Goal: Task Accomplishment & Management: Complete application form

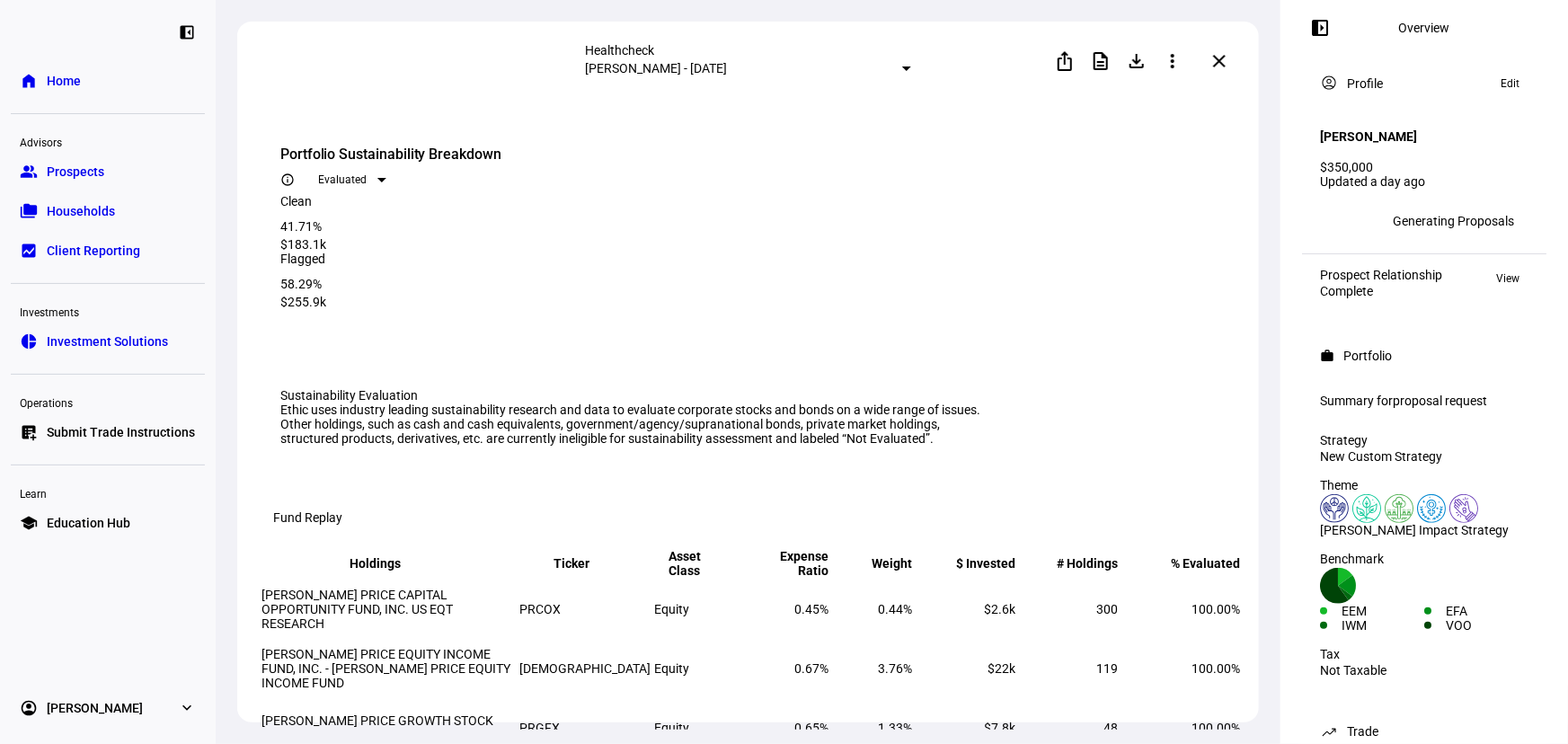
scroll to position [5754, 0]
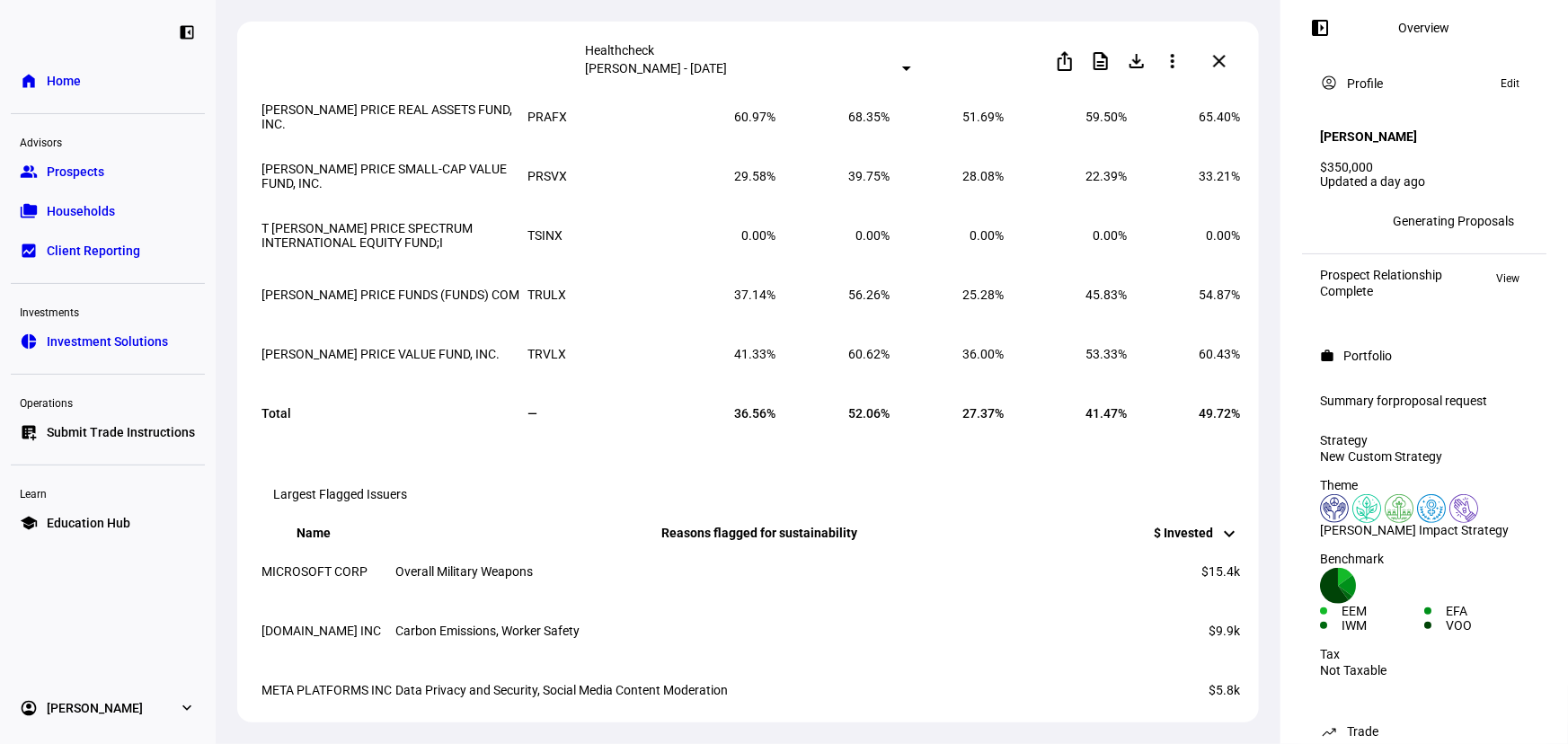
click at [78, 166] on span "Prospects" at bounding box center [75, 172] width 57 height 18
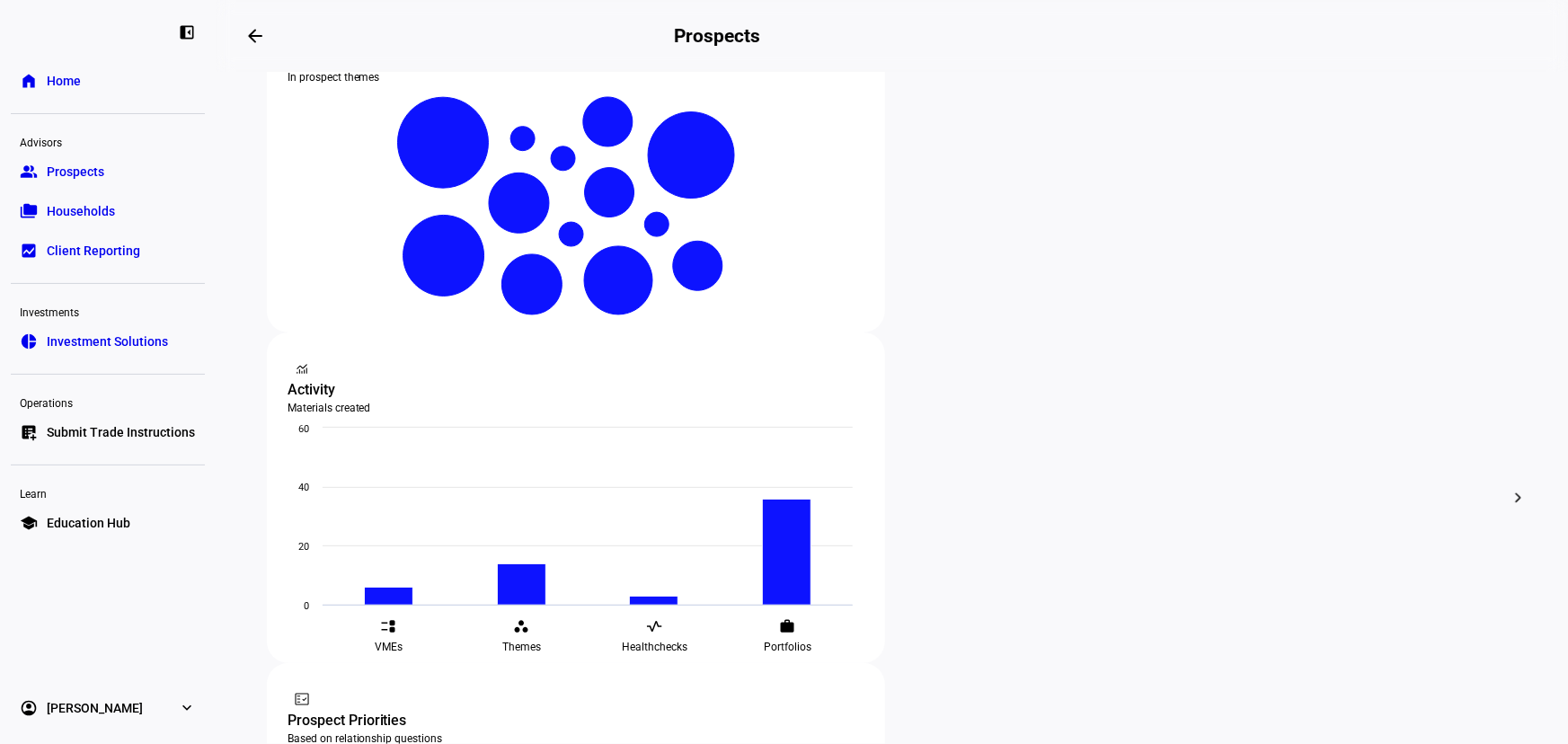
scroll to position [490, 0]
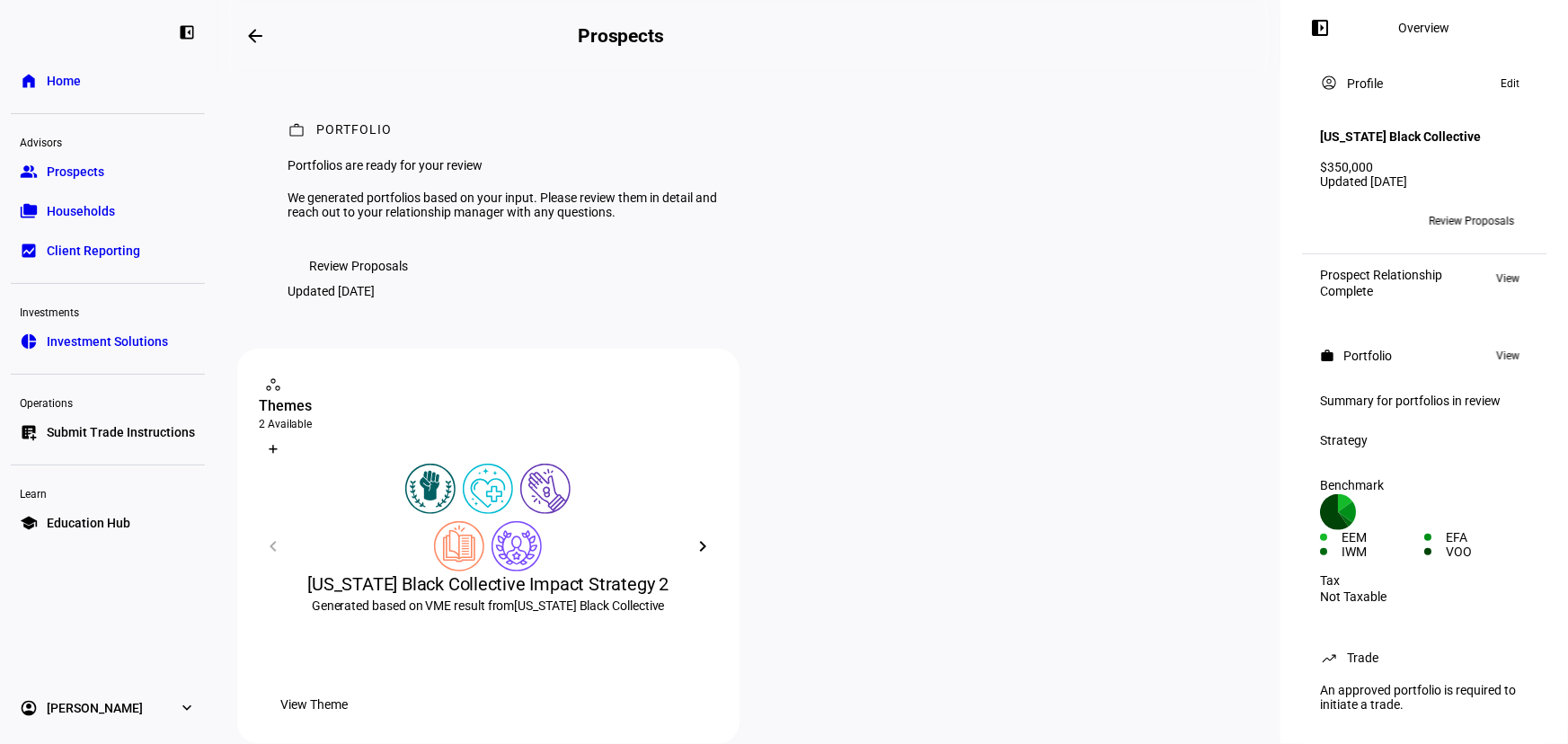
click at [1446, 223] on span "Review Proposals" at bounding box center [1471, 221] width 85 height 29
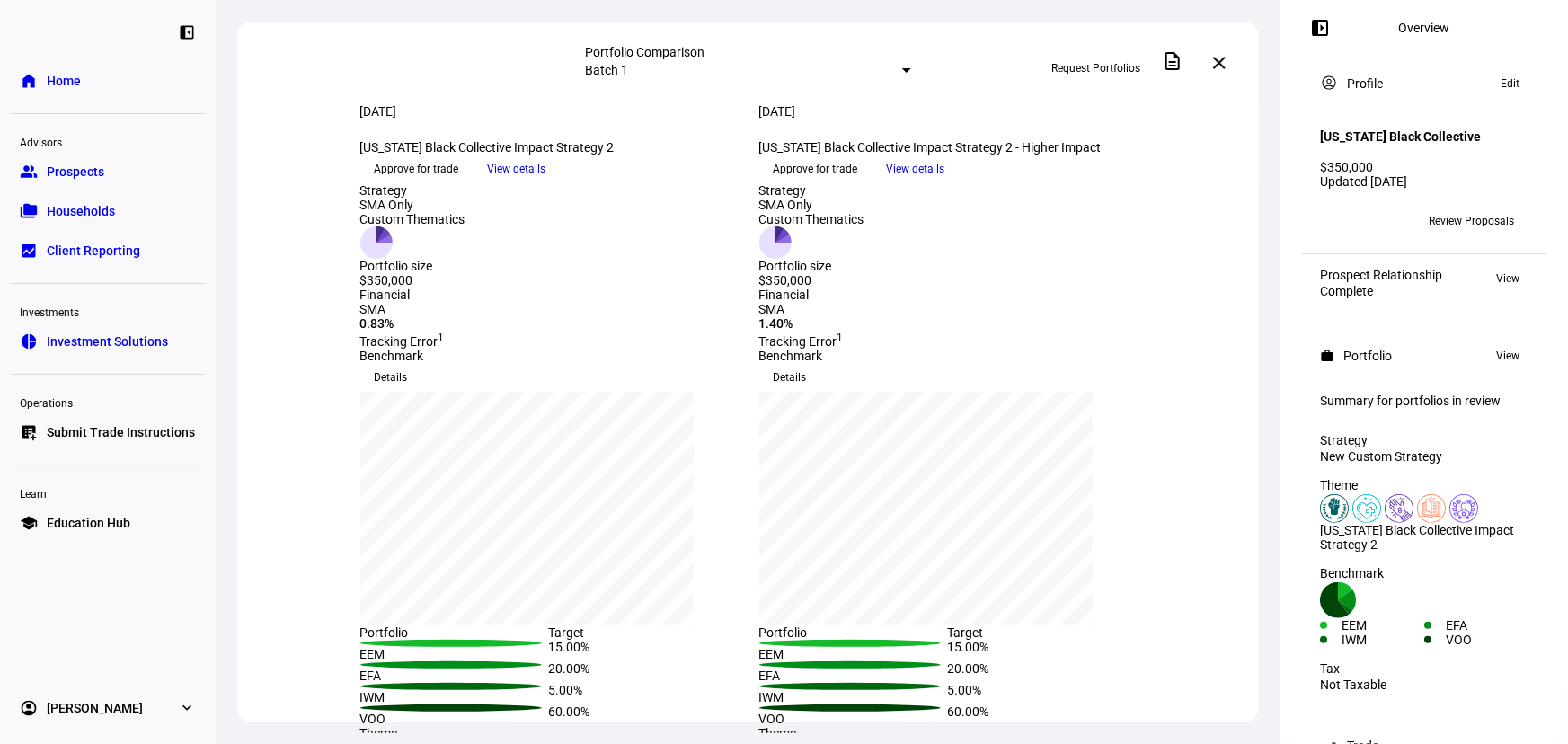
click at [1115, 61] on span "Request Portfolios" at bounding box center [1095, 69] width 89 height 29
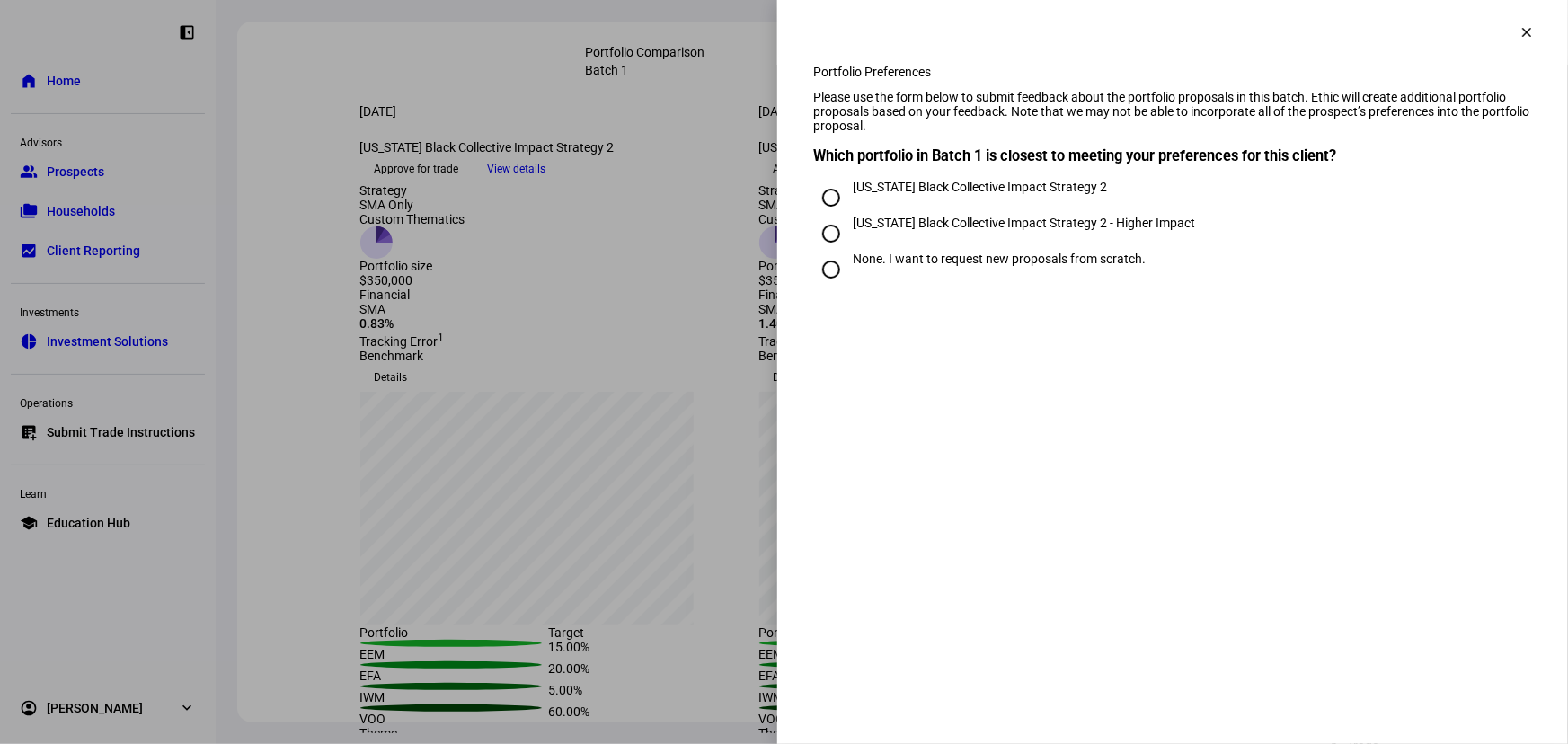
click at [839, 287] on input "None. I want to request new proposals from scratch." at bounding box center [832, 270] width 36 height 36
radio input "true"
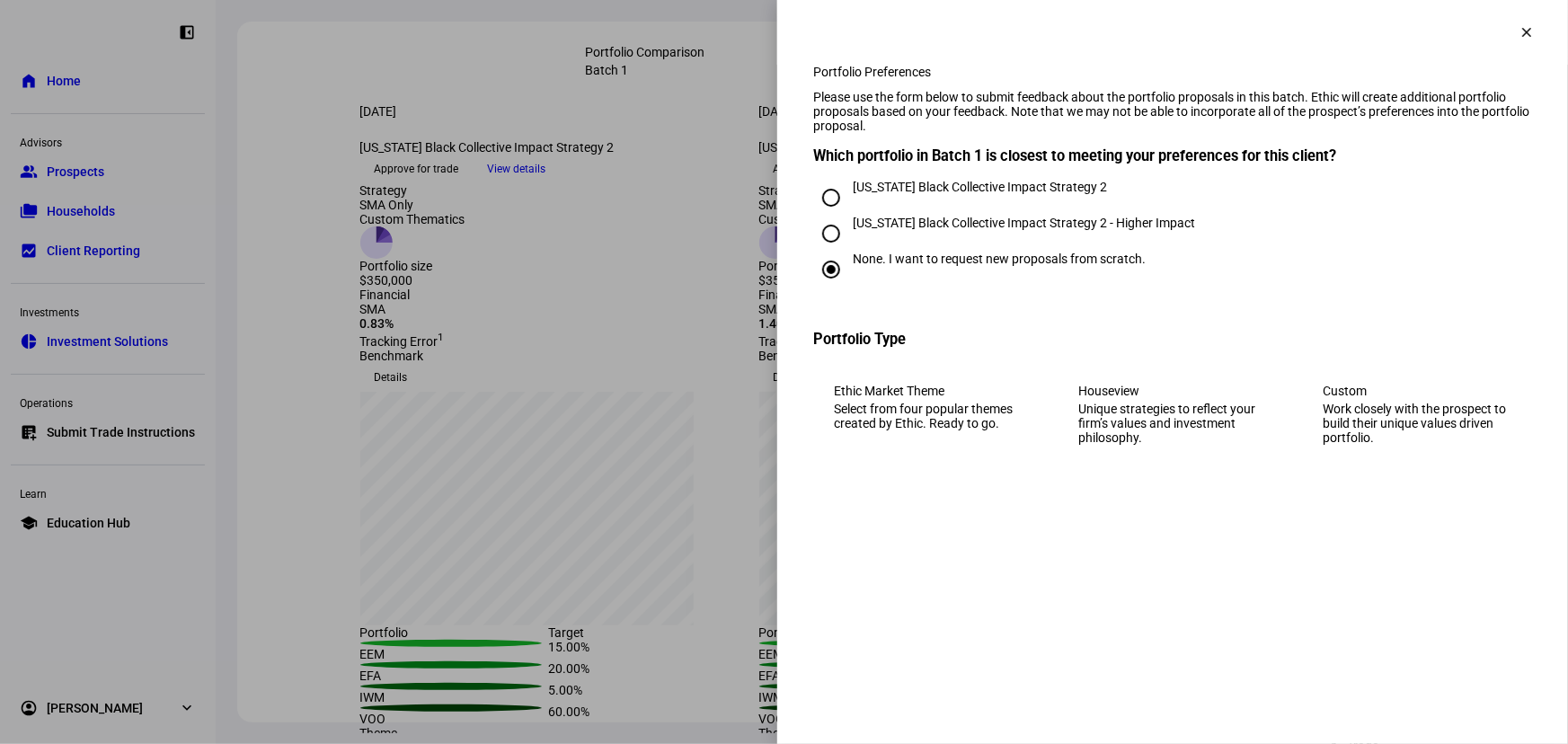
click at [1459, 432] on div "Work closely with the prospect to build their unique values driven portfolio." at bounding box center [1417, 423] width 188 height 43
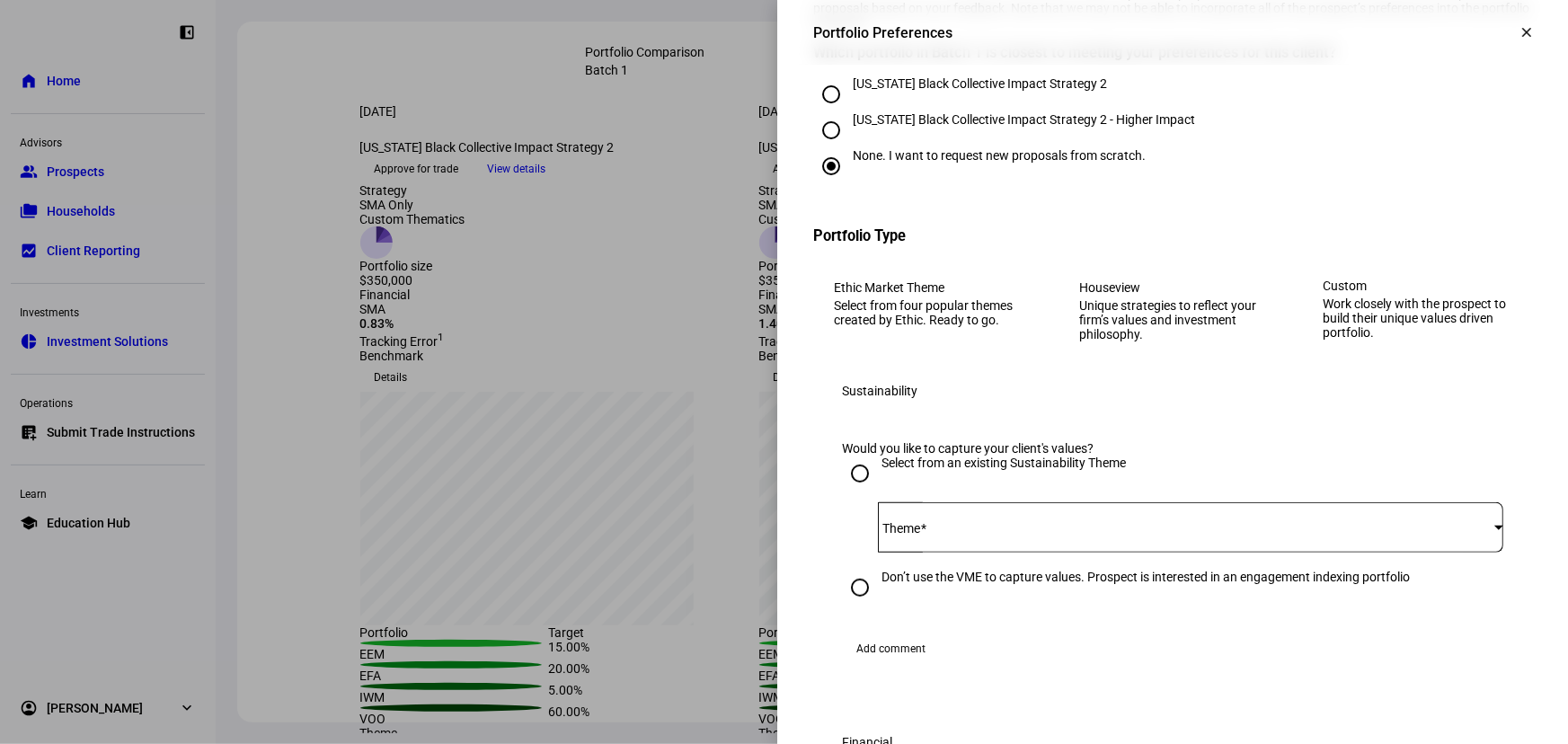
scroll to position [245, 0]
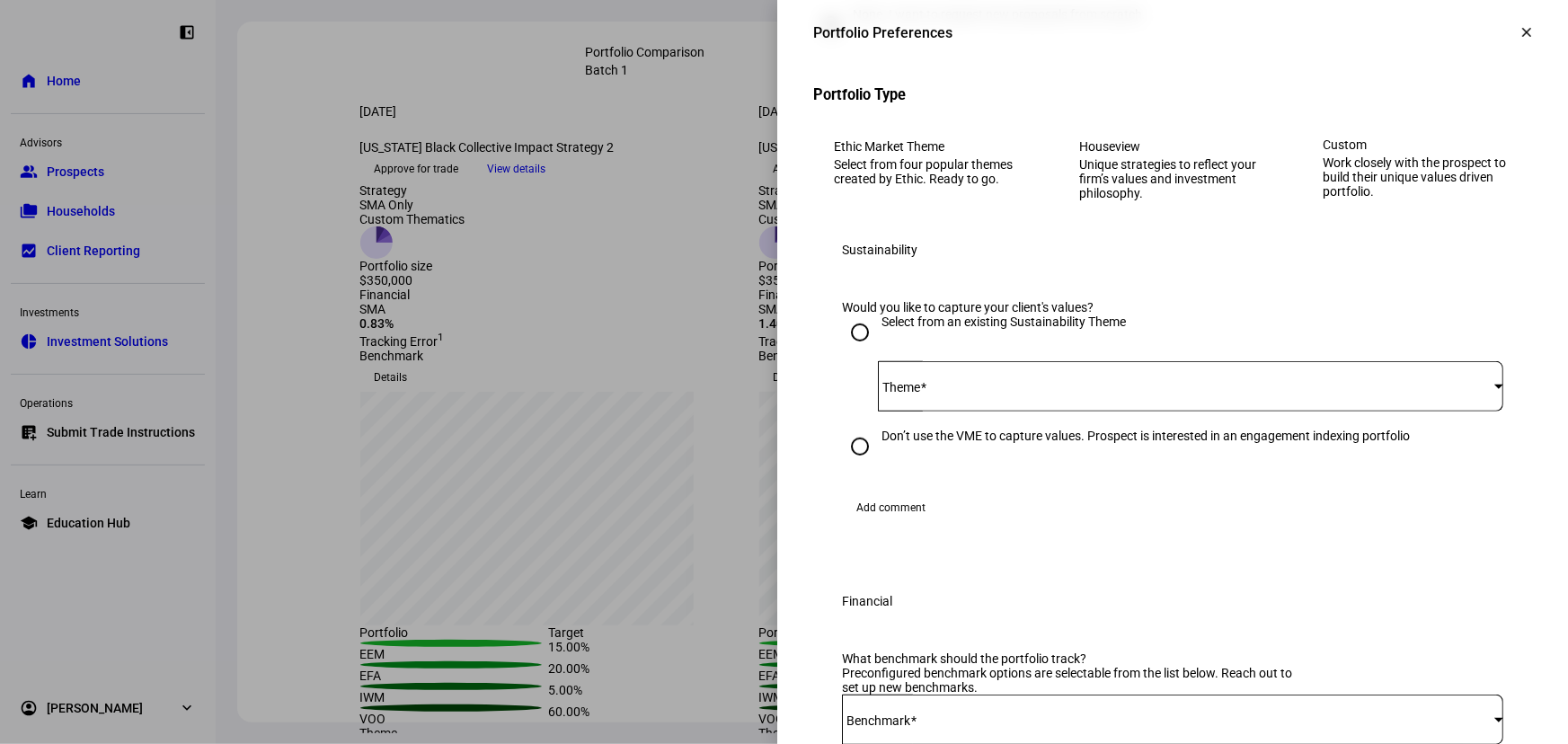
click at [1020, 393] on span at bounding box center [1186, 387] width 616 height 14
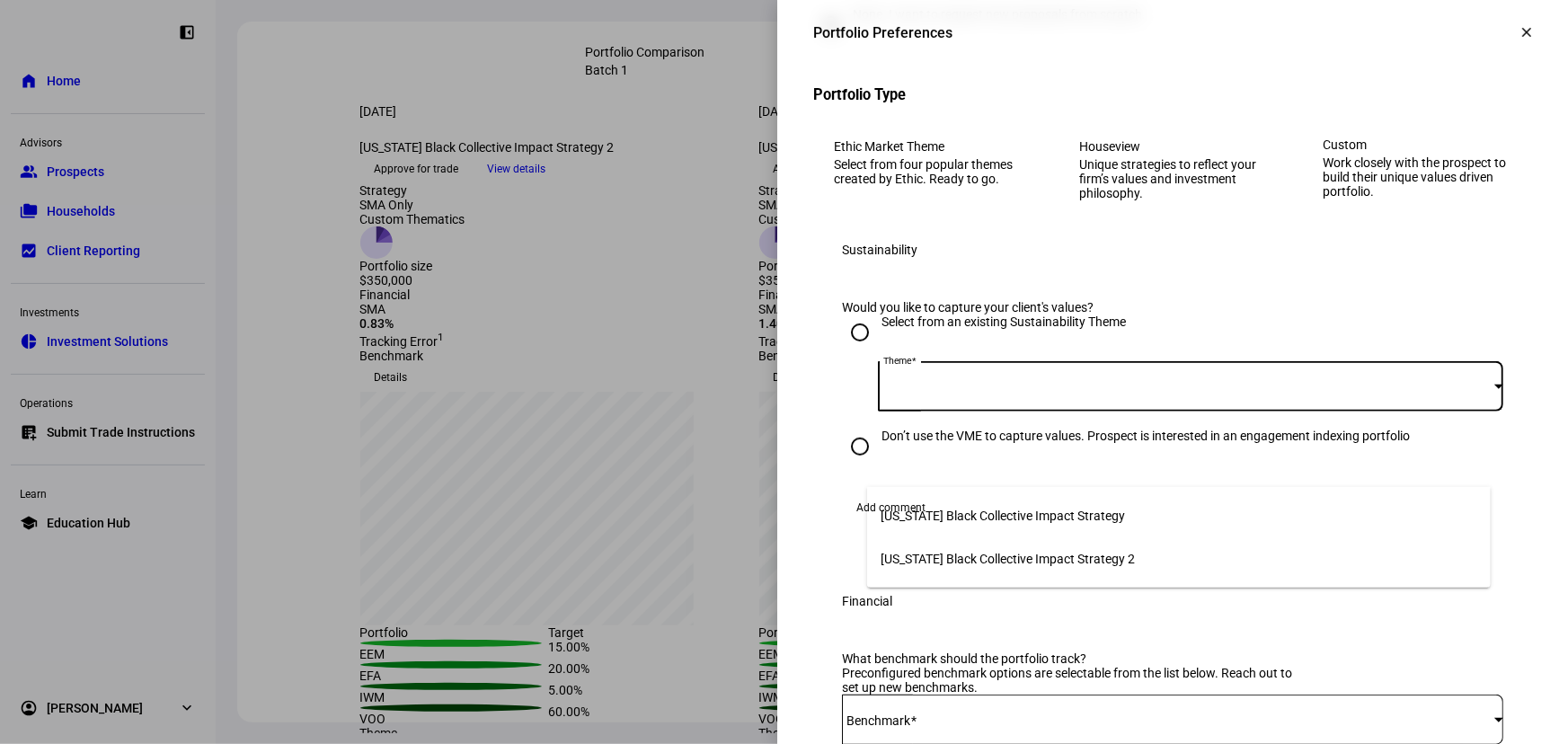
click at [1034, 557] on span "[US_STATE] Black Collective Impact Strategy 2" at bounding box center [1008, 559] width 255 height 14
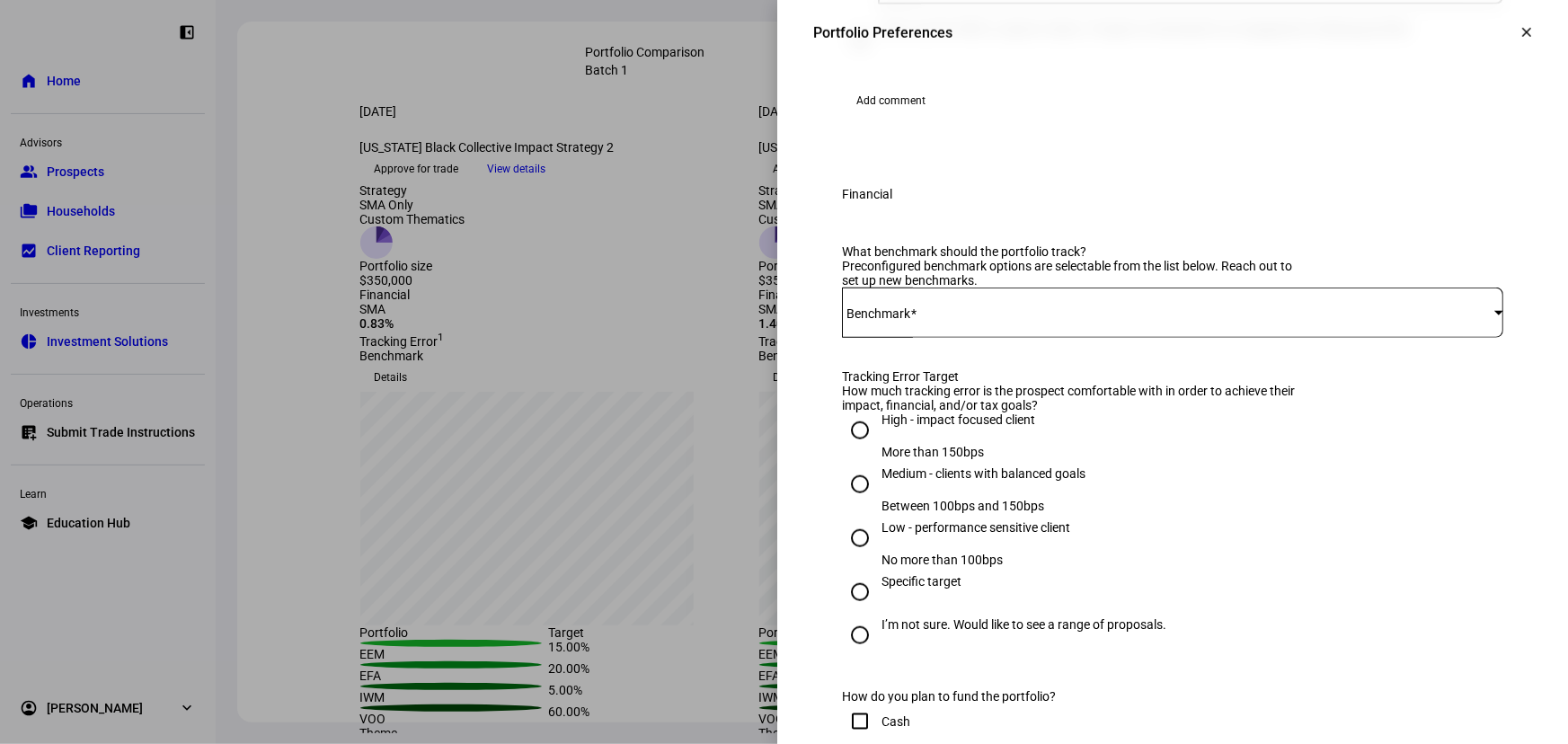
scroll to position [653, 0]
click at [1030, 519] on eth-financial-form "What benchmark should the portfolio track? Preconfigured benchmark options are …" at bounding box center [1172, 573] width 661 height 661
click at [1034, 336] on div at bounding box center [1172, 311] width 661 height 51
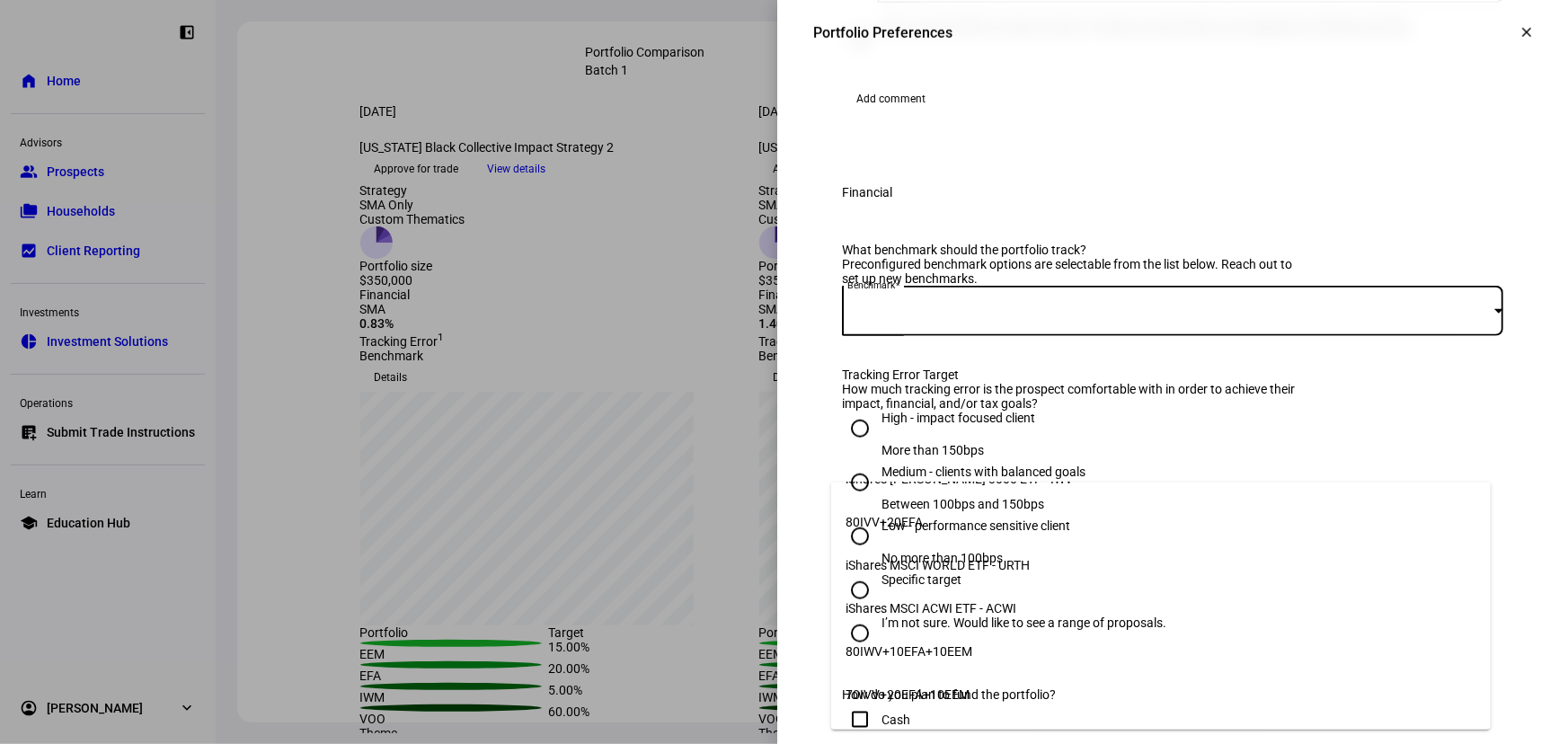
scroll to position [356, 0]
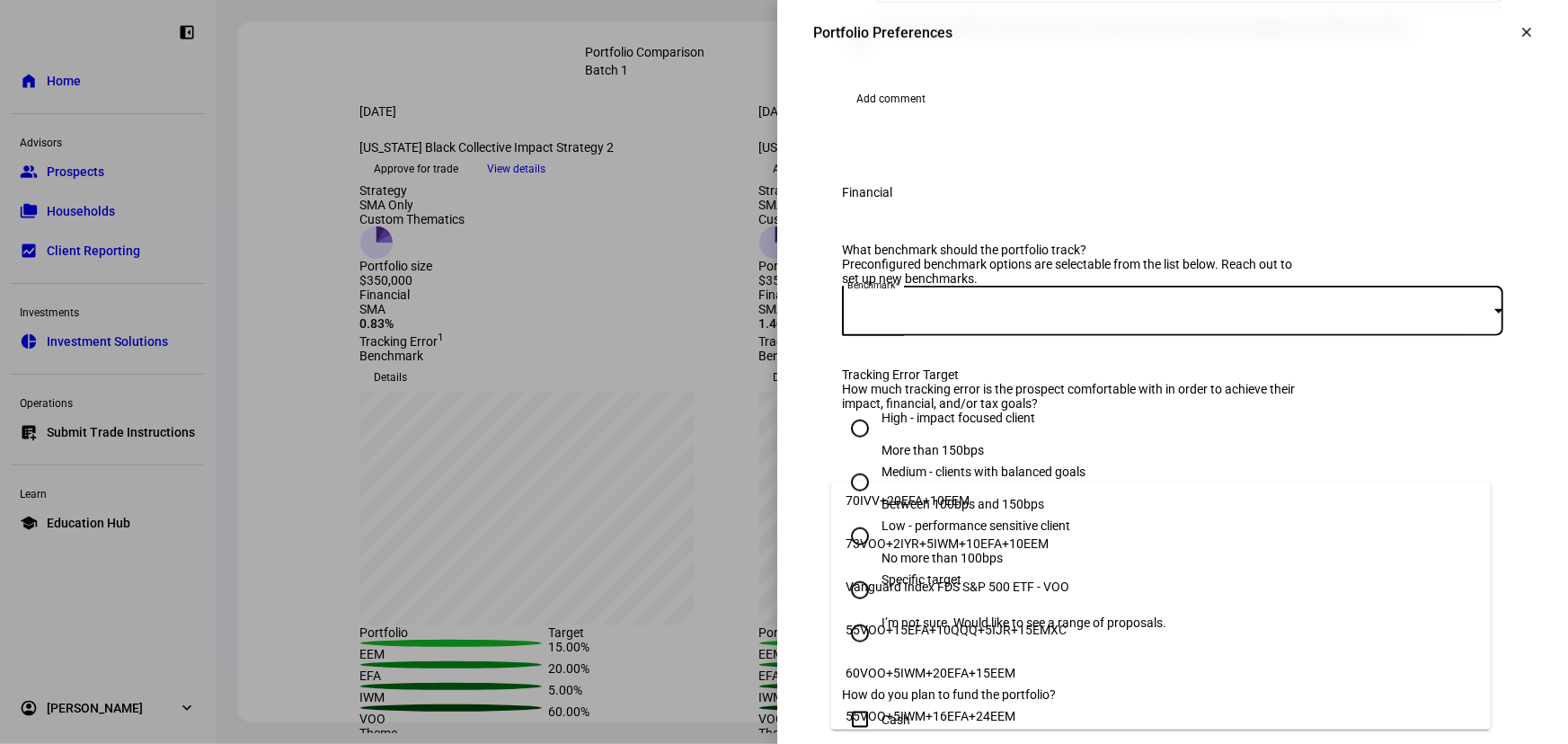
click at [997, 710] on span "55VOO+5IWM+16EFA+24EEM" at bounding box center [929, 717] width 169 height 14
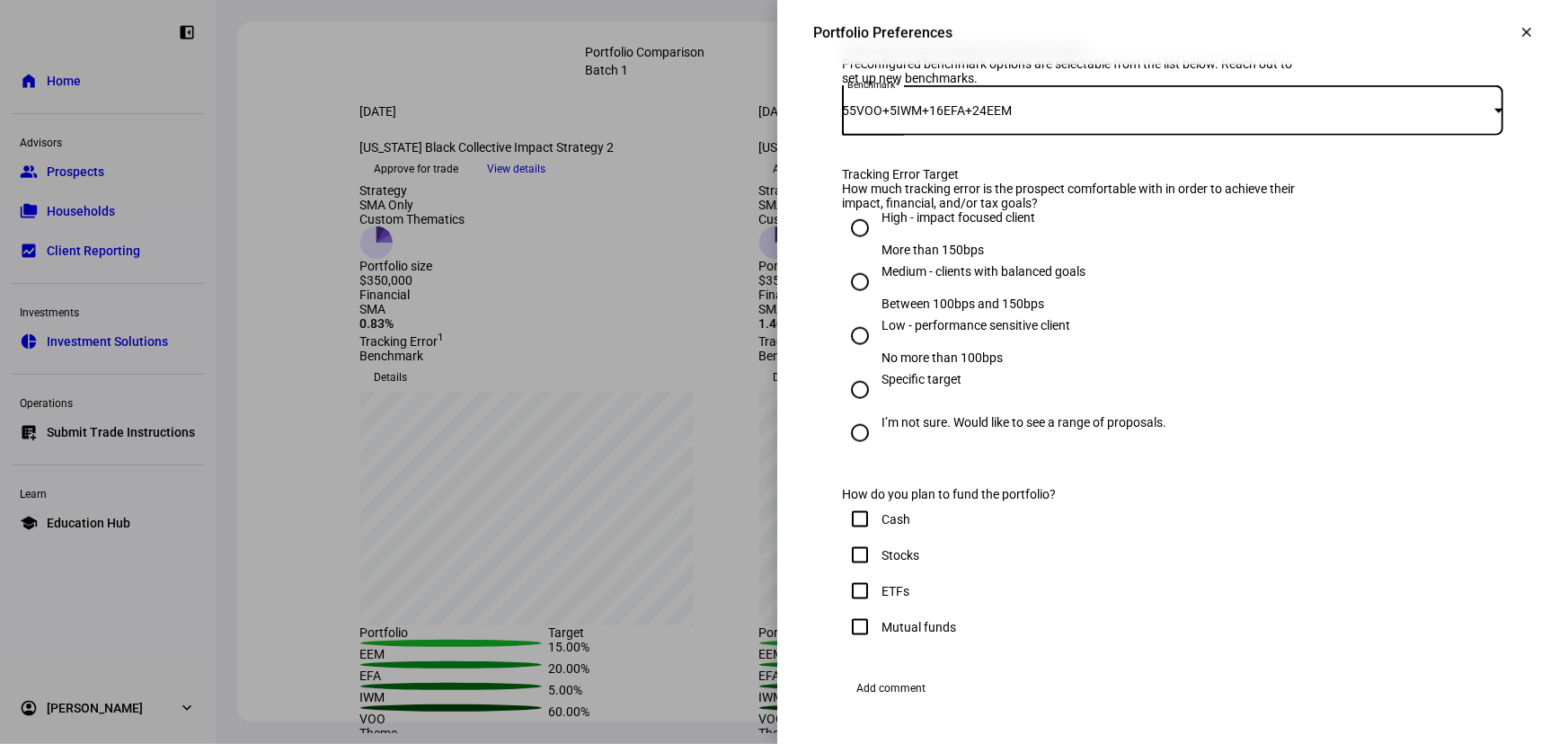
scroll to position [899, 0]
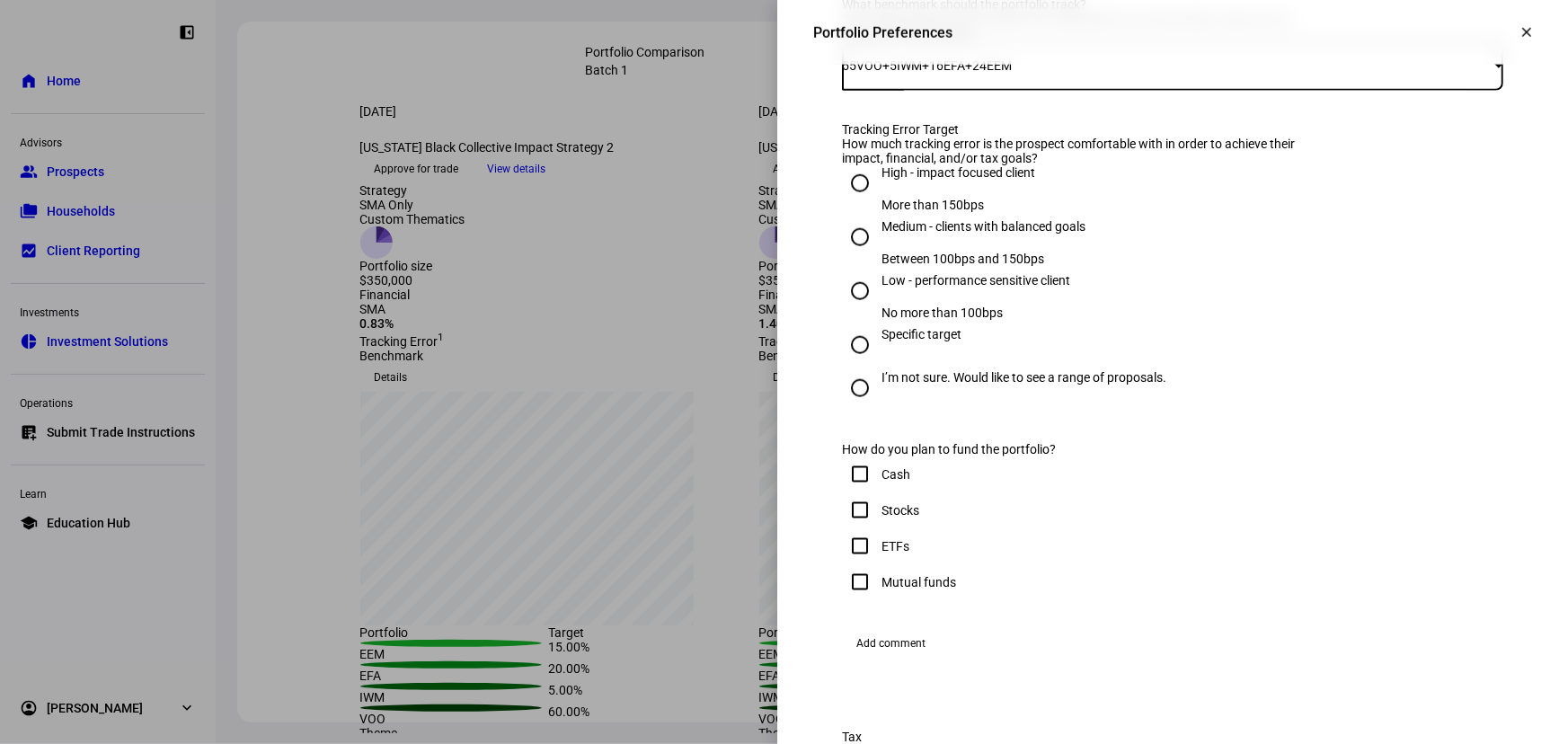
click at [852, 256] on input "Medium - clients with balanced goals Between 100bps and 150bps" at bounding box center [860, 237] width 36 height 36
radio input "true"
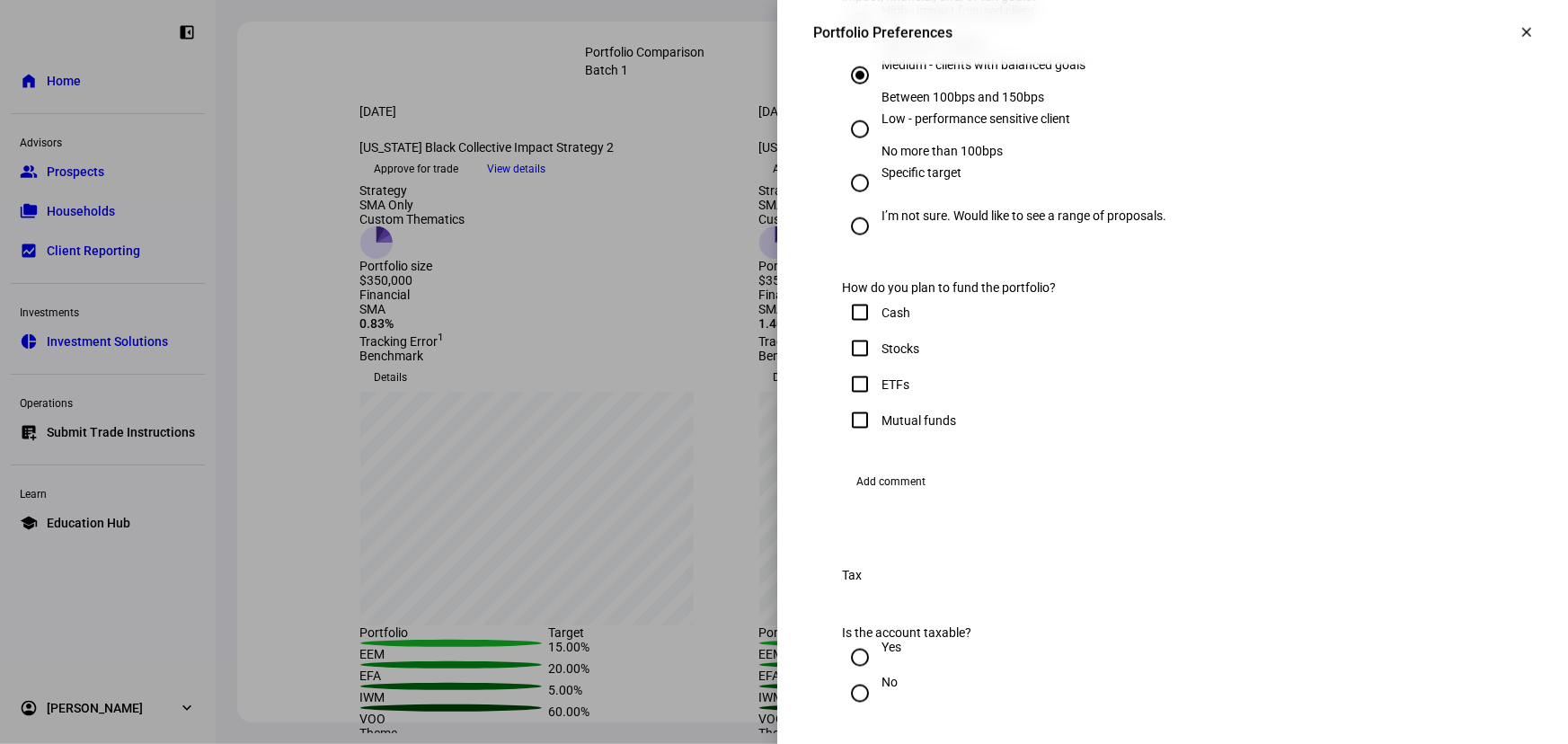
scroll to position [1061, 0]
click at [850, 147] on input "Low - performance sensitive client No more than 100bps" at bounding box center [860, 129] width 36 height 36
radio input "true"
click at [845, 92] on input "Medium - clients with balanced goals Between 100bps and 150bps" at bounding box center [860, 74] width 36 height 36
radio input "true"
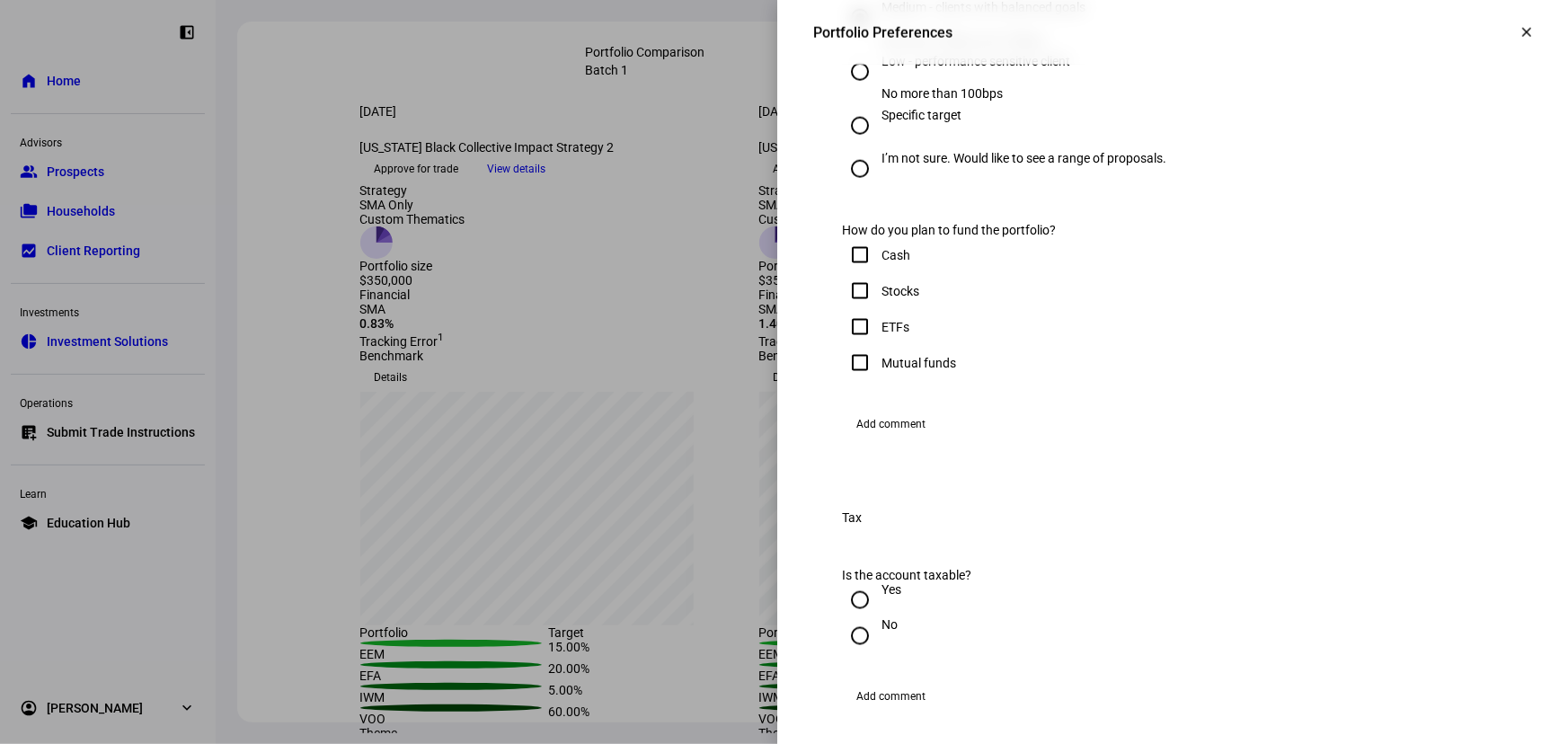
scroll to position [1144, 0]
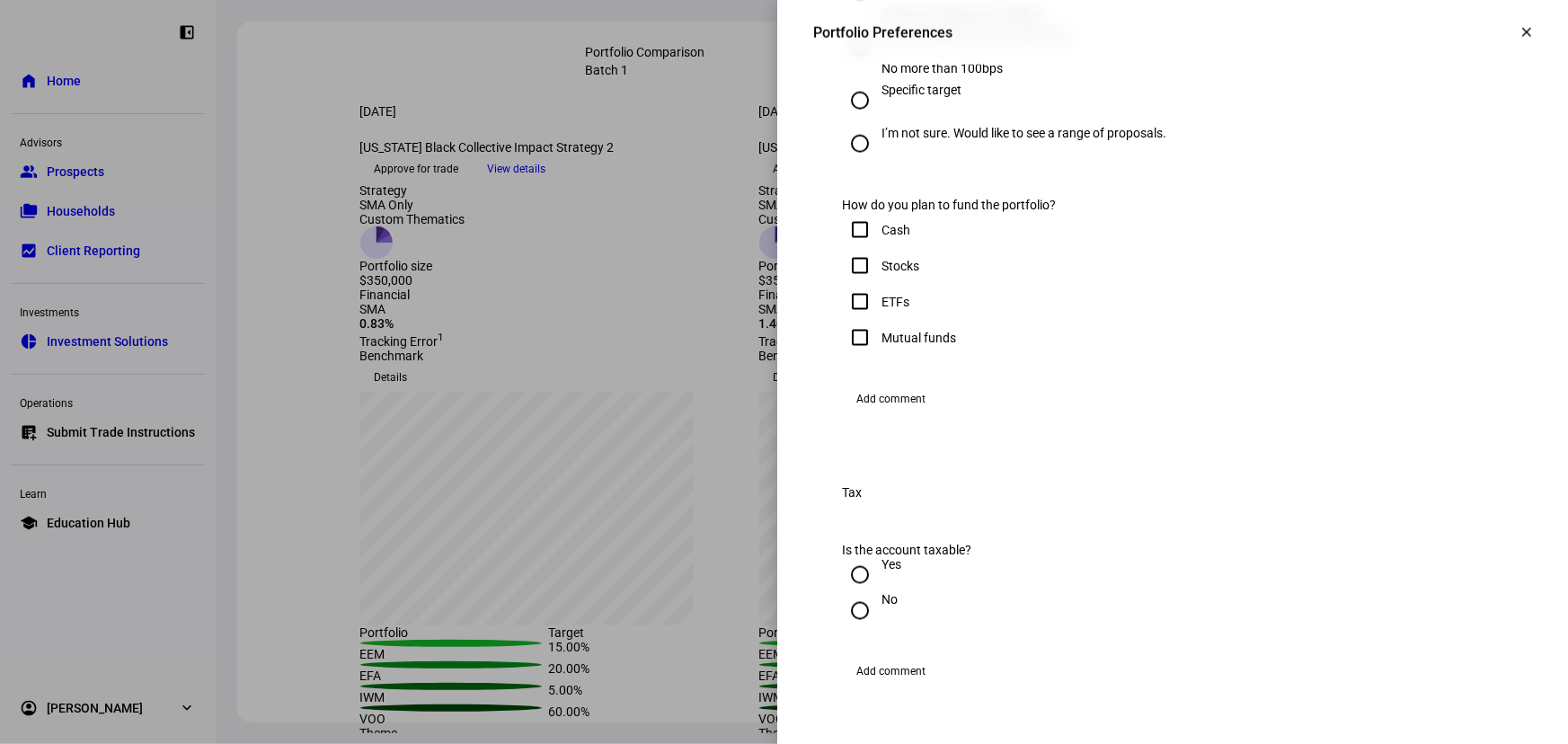
click at [851, 248] on input "Cash" at bounding box center [860, 230] width 36 height 36
checkbox input "true"
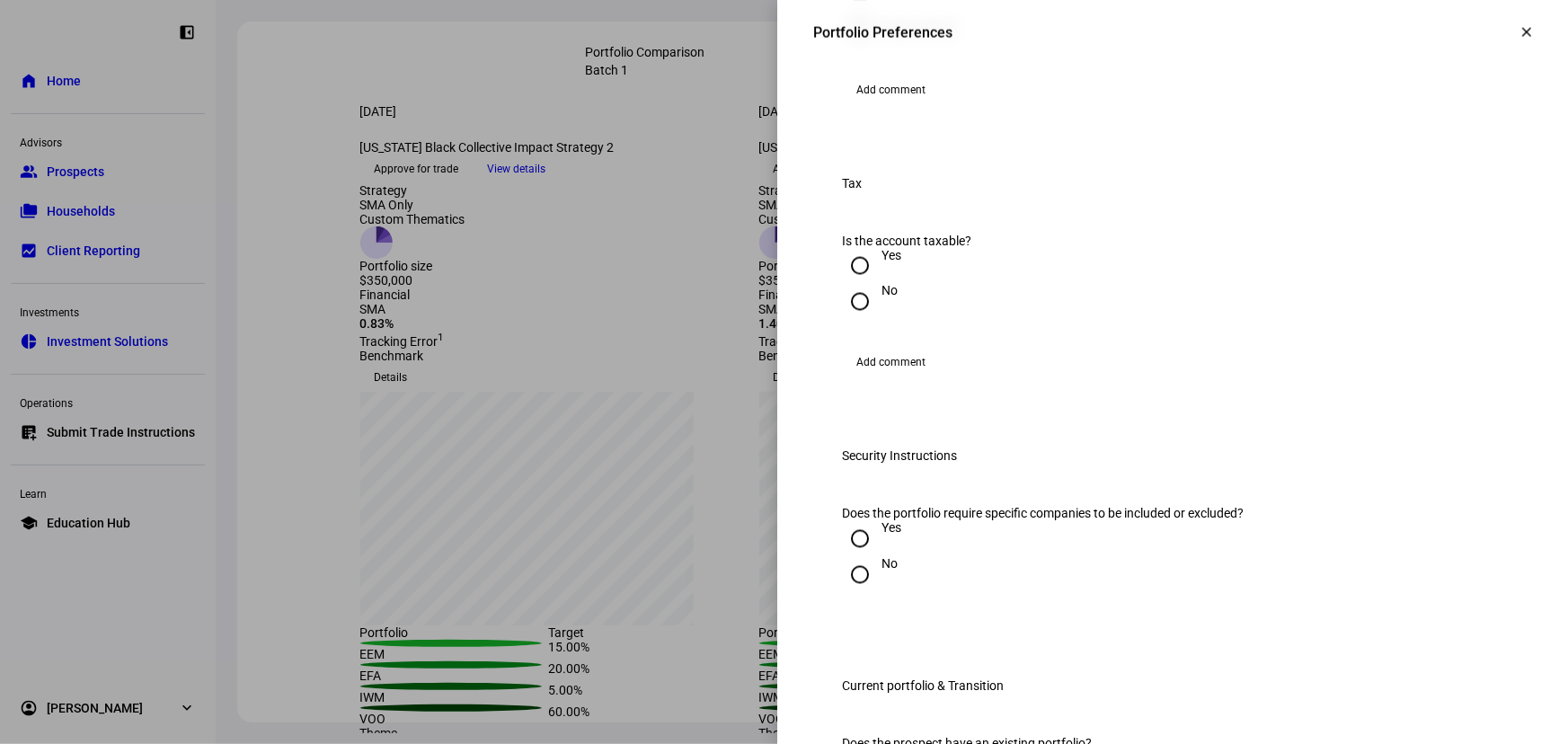
scroll to position [1471, 0]
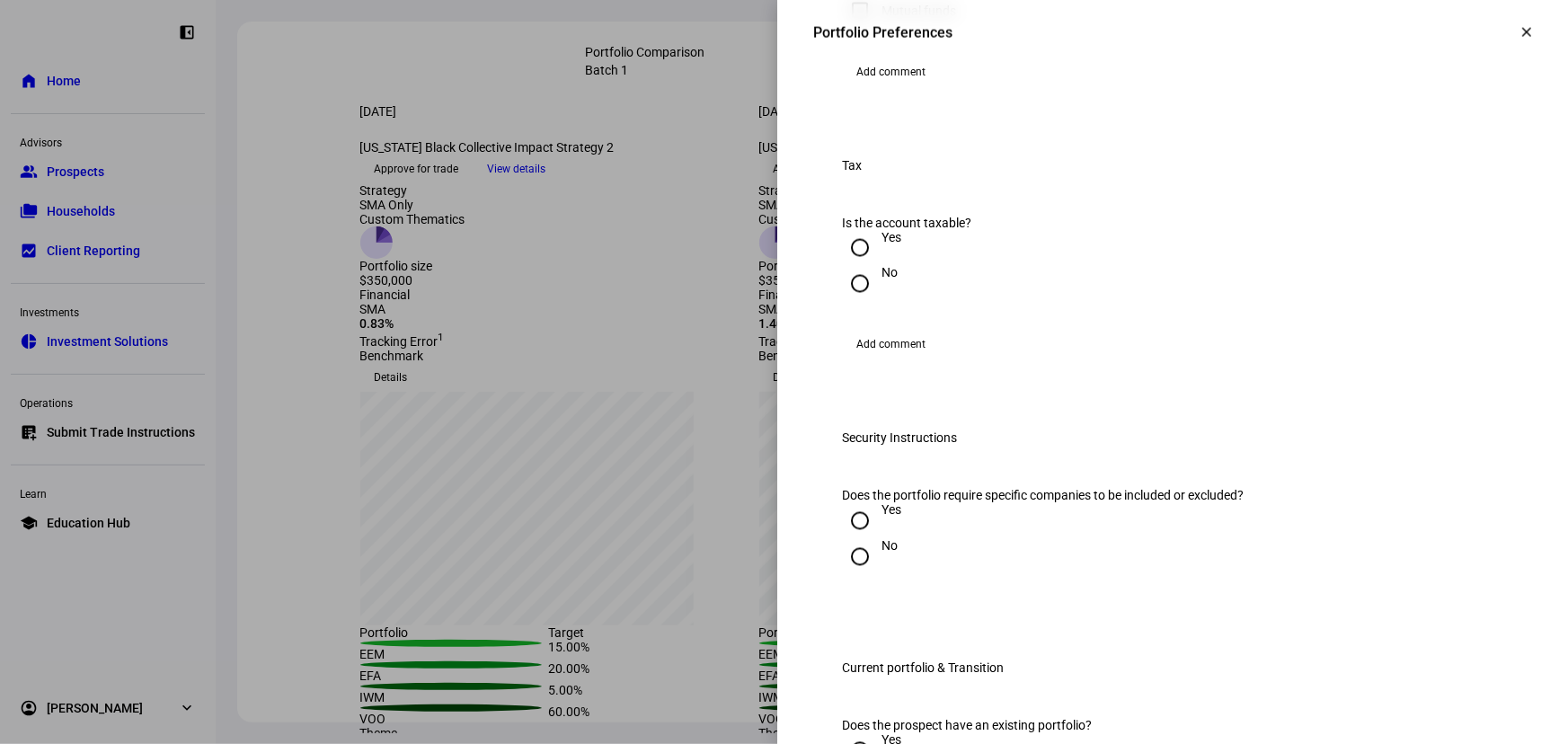
click at [847, 302] on input "No" at bounding box center [860, 285] width 36 height 36
radio input "true"
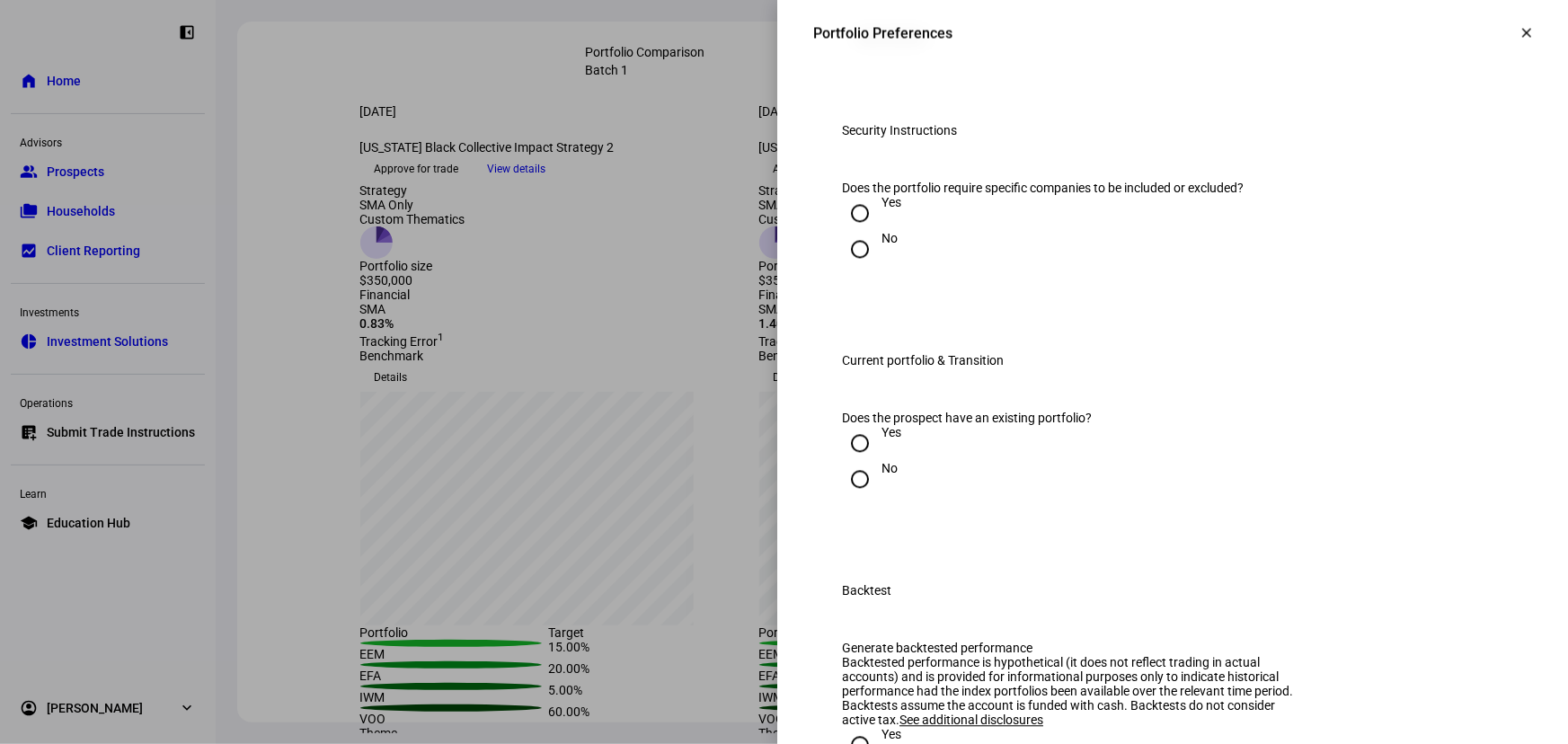
scroll to position [1798, 0]
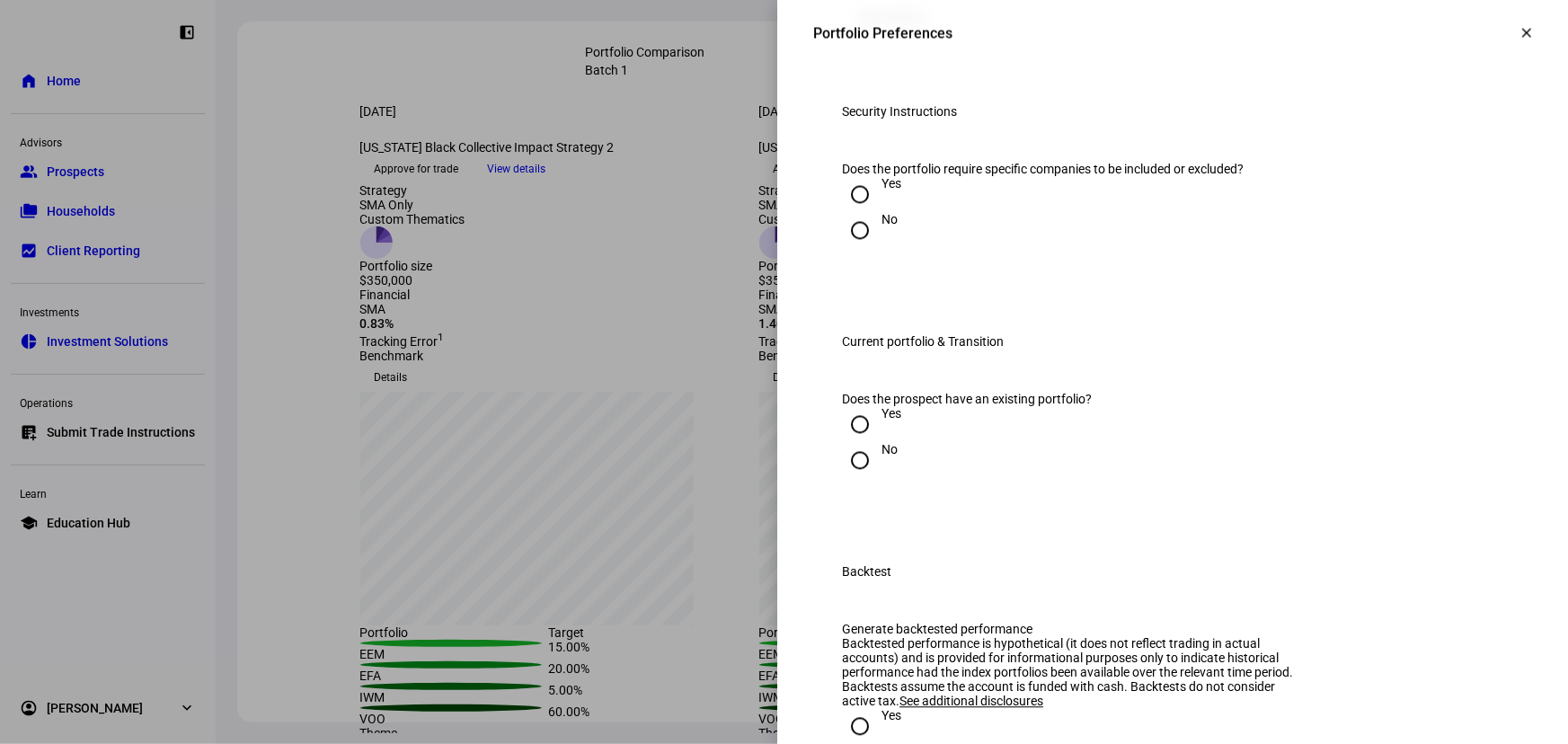
click at [851, 248] on input "No" at bounding box center [860, 230] width 36 height 36
radio input "true"
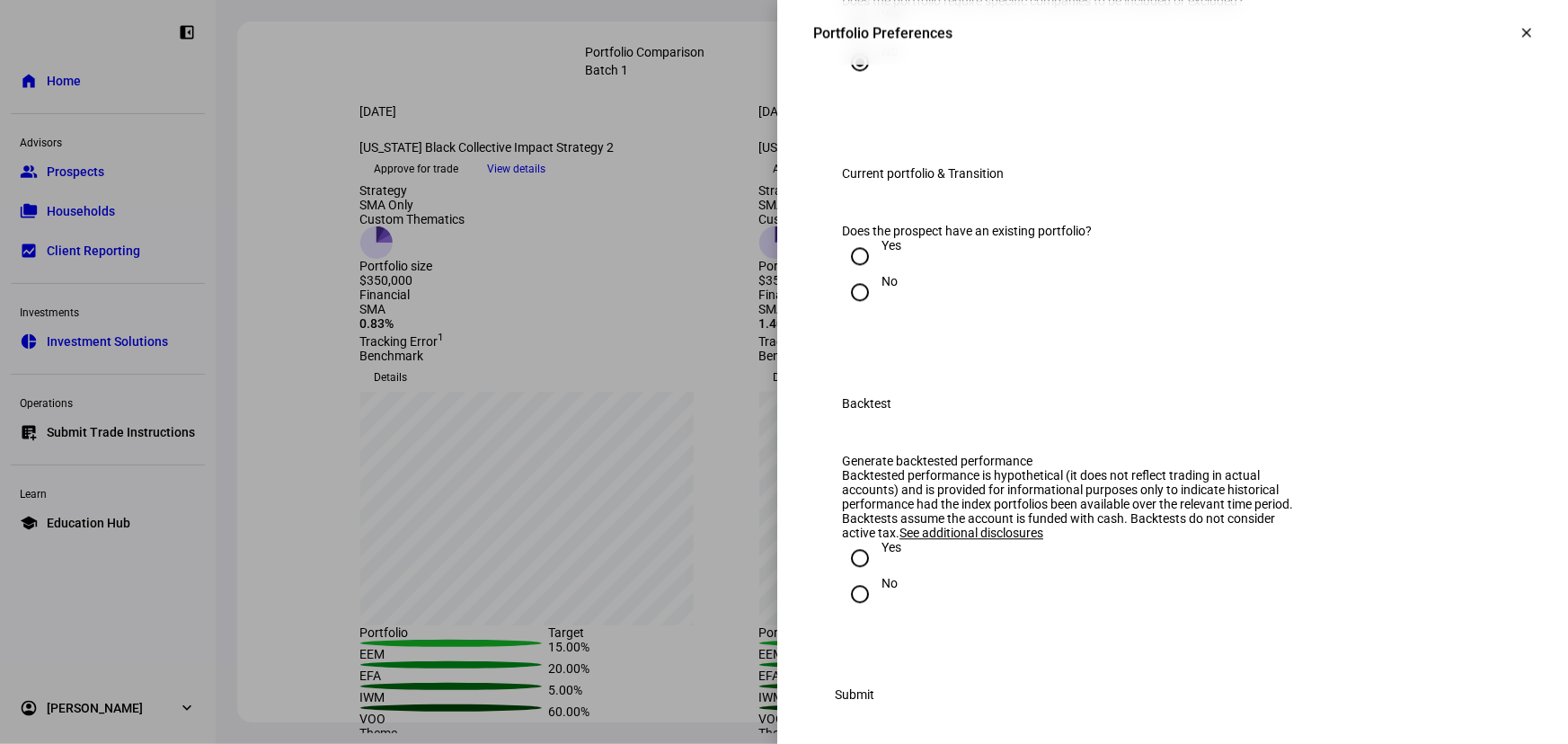
scroll to position [2042, 0]
click at [851, 305] on input "No" at bounding box center [860, 288] width 36 height 36
radio input "true"
click at [847, 562] on input "Yes" at bounding box center [860, 554] width 36 height 36
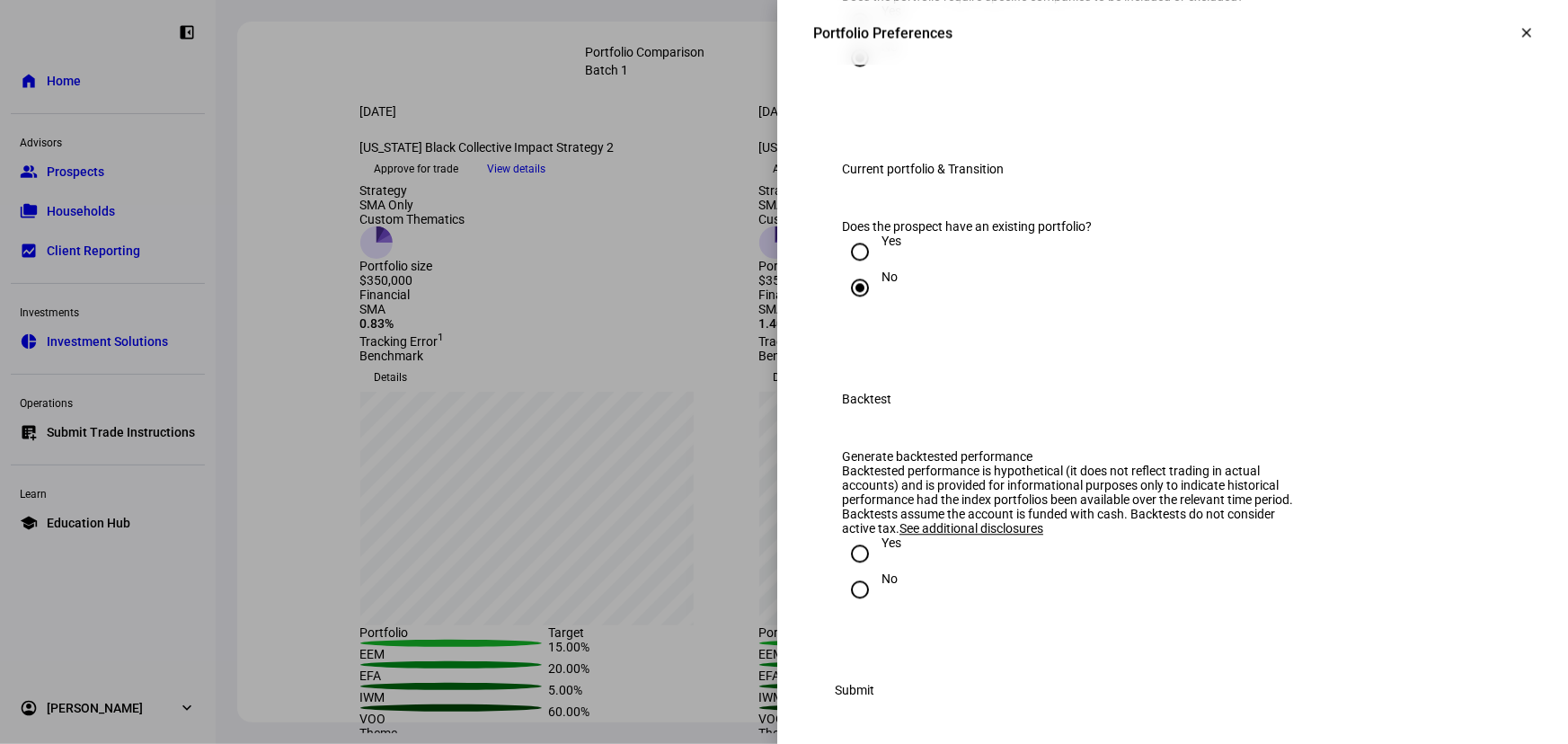
radio input "true"
click at [874, 697] on span "Submit" at bounding box center [854, 691] width 40 height 36
click at [896, 695] on span at bounding box center [854, 691] width 82 height 36
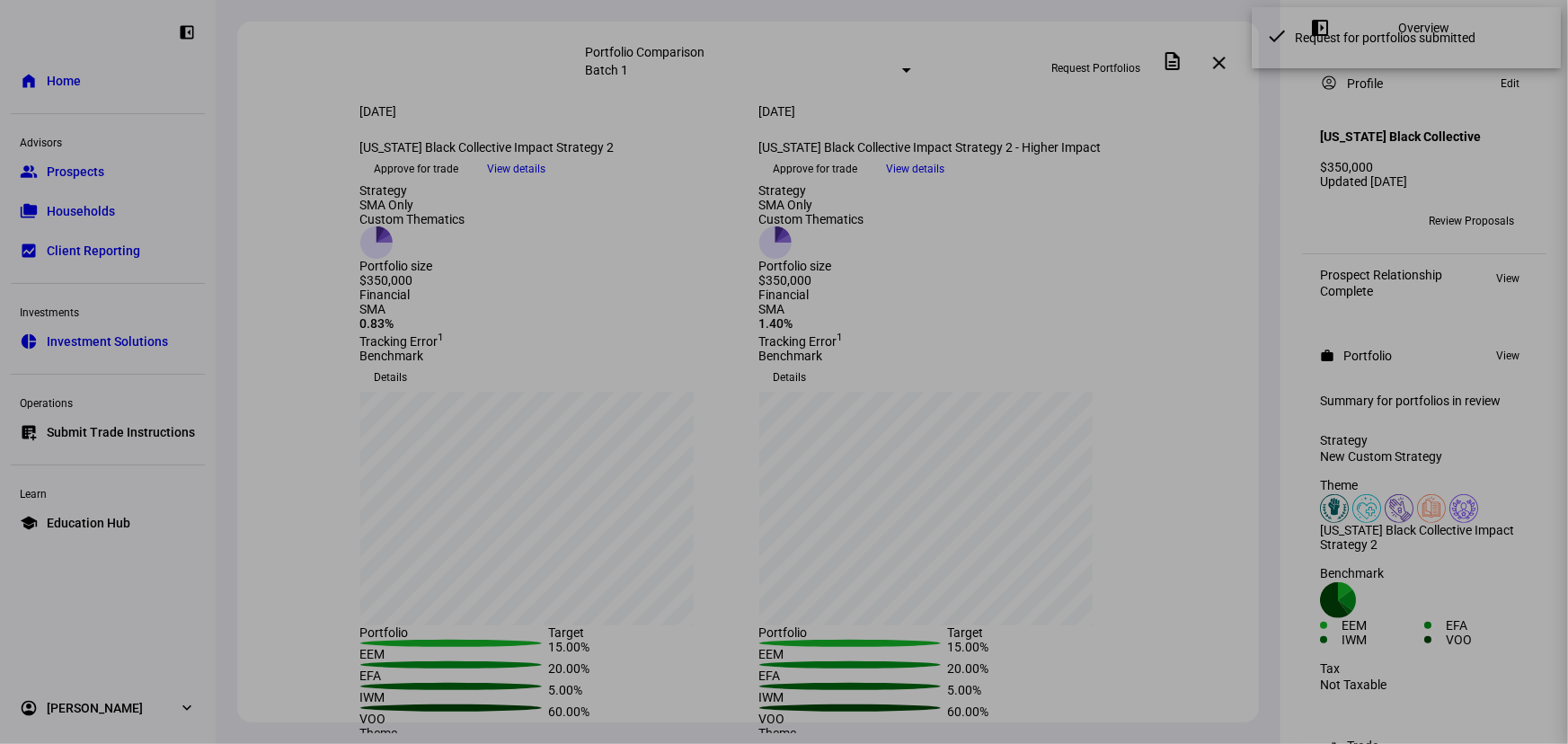
scroll to position [256, 0]
